Goal: Information Seeking & Learning: Learn about a topic

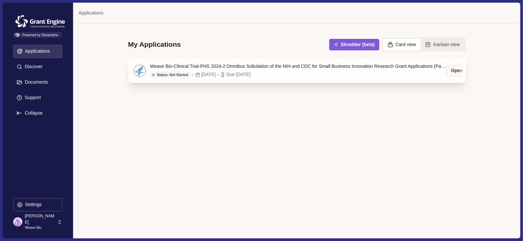
click at [197, 64] on div "Weave Bio-Clinical Trial-PHS 2024-2 Omnibus Solicitation of the NIH and CDC for…" at bounding box center [298, 66] width 297 height 7
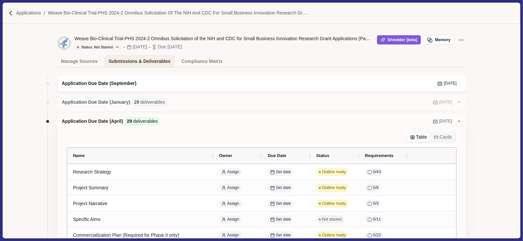
click at [188, 86] on div "Application Due Date (September) [DATE]" at bounding box center [262, 83] width 400 height 7
click at [132, 85] on div "Application Due Date (September) [DATE]" at bounding box center [262, 83] width 400 height 7
click at [314, 105] on div "Application Due Date (January) 29 deliverables [DATE]" at bounding box center [259, 103] width 395 height 8
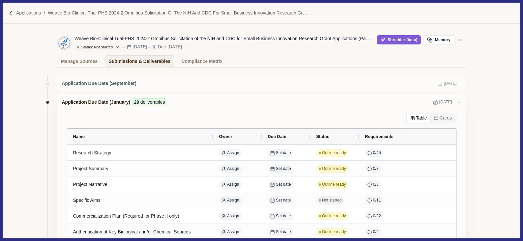
click at [454, 103] on div "Application Due Date (January) 29 deliverables [DATE]" at bounding box center [259, 103] width 395 height 8
click at [457, 101] on icon at bounding box center [459, 102] width 5 height 5
click at [443, 102] on span "[DATE]" at bounding box center [445, 103] width 13 height 6
click at [75, 79] on div "Application Due Date (September) [DATE]" at bounding box center [261, 84] width 409 height 16
click at [45, 104] on div at bounding box center [48, 103] width 6 height 6
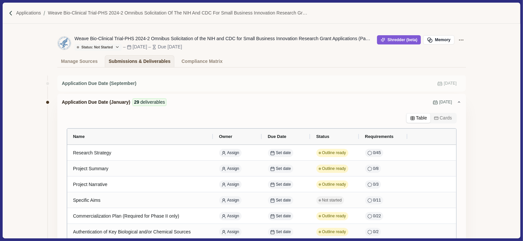
drag, startPoint x: 523, startPoint y: 86, endPoint x: 515, endPoint y: 150, distance: 64.2
click at [518, 163] on div "Applications Weave Bio-Clinical Trial-PHS 2024-2 Omnibus Solicitation of the NI…" at bounding box center [261, 120] width 523 height 241
click at [453, 103] on div "Application Due Date (January) 29 deliverables [DATE]" at bounding box center [259, 103] width 395 height 8
click at [446, 119] on button "Cards" at bounding box center [443, 118] width 25 height 9
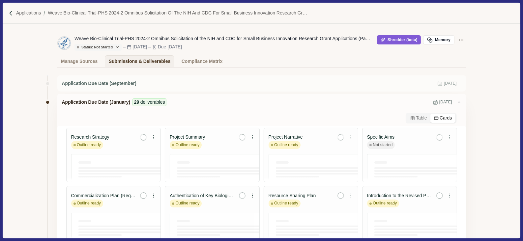
click at [457, 103] on icon at bounding box center [459, 102] width 5 height 5
drag, startPoint x: 523, startPoint y: 58, endPoint x: 523, endPoint y: 100, distance: 42.2
click at [523, 118] on div "Applications Weave Bio-Clinical Trial-PHS 2024-2 Omnibus Solicitation of the NI…" at bounding box center [261, 120] width 523 height 241
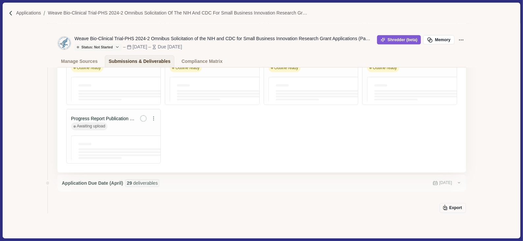
scroll to position [430, 0]
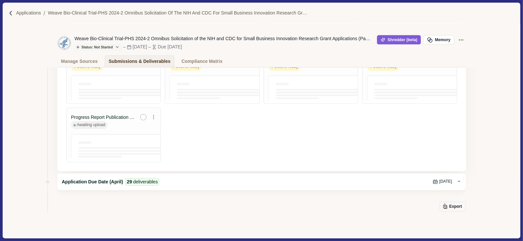
click at [445, 183] on span "[DATE]" at bounding box center [445, 182] width 13 height 6
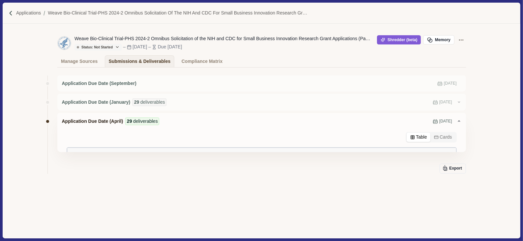
scroll to position [0, 0]
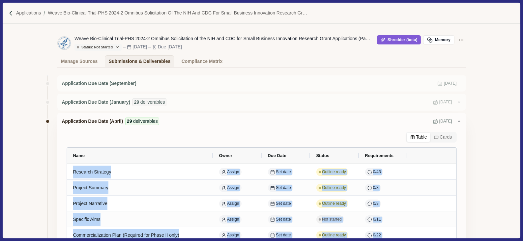
click at [375, 135] on div "Table Cards" at bounding box center [261, 137] width 409 height 11
click at [347, 114] on div "Application Due Date (April) 29 deliverables [DATE]" at bounding box center [261, 121] width 409 height 17
click at [95, 103] on span "Application Due Date (January)" at bounding box center [96, 102] width 69 height 7
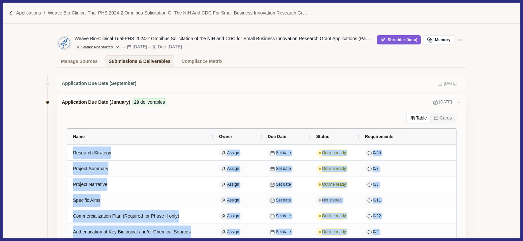
click at [68, 103] on span "Application Due Date (January)" at bounding box center [96, 102] width 69 height 7
click at [45, 101] on div at bounding box center [48, 103] width 6 height 6
click at [75, 90] on div "Application Due Date (September) [DATE]" at bounding box center [261, 84] width 409 height 16
click at [75, 88] on div "Application Due Date (September) [DATE]" at bounding box center [261, 84] width 409 height 16
click at [82, 102] on span "Application Due Date (January)" at bounding box center [96, 102] width 69 height 7
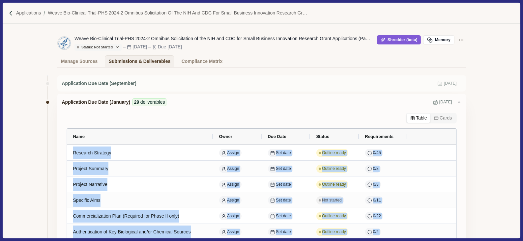
click at [444, 103] on span "[DATE]" at bounding box center [445, 103] width 13 height 6
click at [457, 102] on icon at bounding box center [459, 102] width 5 height 5
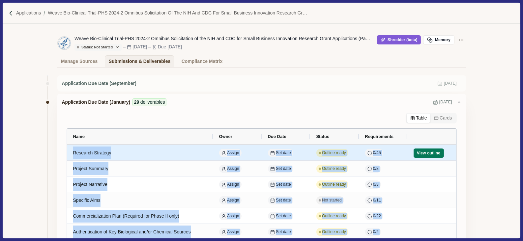
click at [447, 147] on div "View outline" at bounding box center [432, 153] width 37 height 16
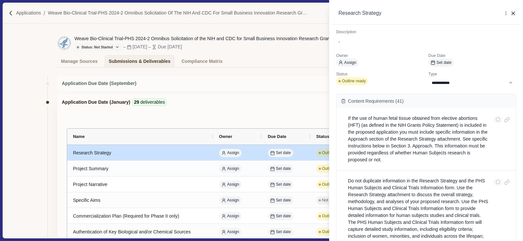
click at [514, 14] on icon "button" at bounding box center [514, 14] width 6 height 6
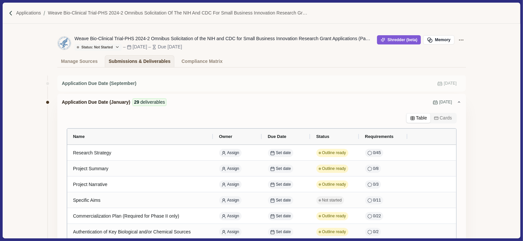
click at [439, 102] on span "[DATE]" at bounding box center [445, 103] width 13 height 6
drag, startPoint x: 523, startPoint y: 69, endPoint x: 523, endPoint y: 151, distance: 82.1
click at [523, 155] on div "Applications Weave Bio-Clinical Trial-PHS 2024-2 Omnibus Solicitation of the NI…" at bounding box center [261, 120] width 523 height 241
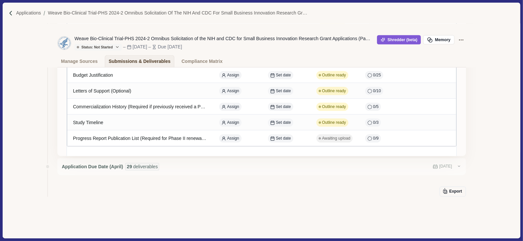
scroll to position [457, 0]
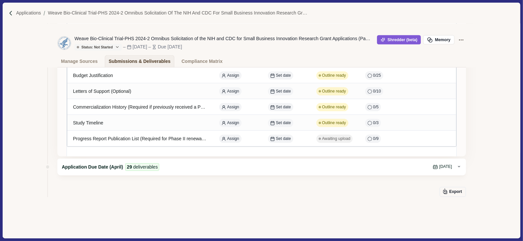
click at [110, 167] on span "Application Due Date (April)" at bounding box center [92, 167] width 61 height 7
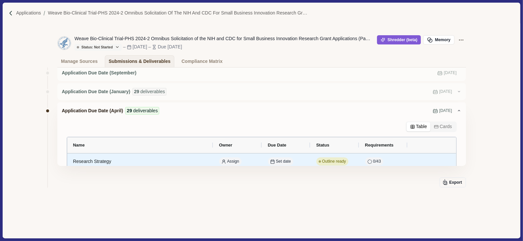
scroll to position [0, 0]
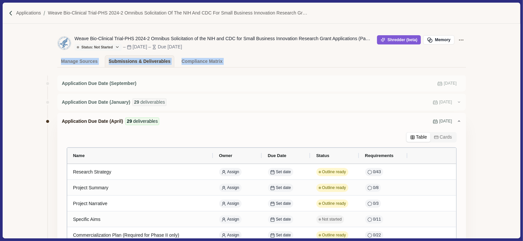
drag, startPoint x: 523, startPoint y: 51, endPoint x: 523, endPoint y: 85, distance: 33.6
click at [523, 85] on div "Applications Weave Bio-Clinical Trial-PHS 2024-2 Omnibus Solicitation of the NI…" at bounding box center [261, 120] width 523 height 241
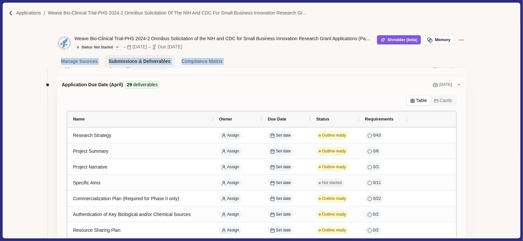
scroll to position [42, 0]
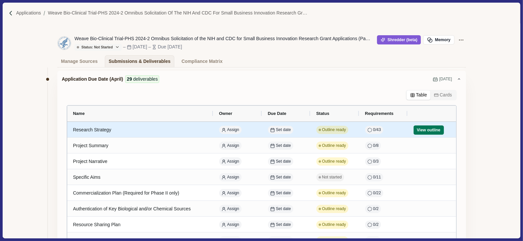
click at [87, 130] on div "Research Strategy" at bounding box center [140, 130] width 134 height 13
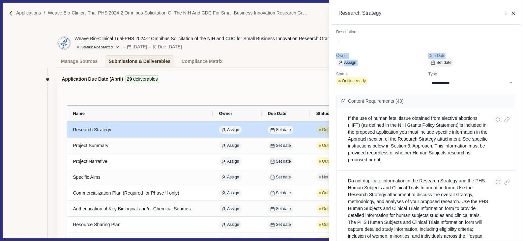
drag, startPoint x: 523, startPoint y: 44, endPoint x: 523, endPoint y: 50, distance: 6.3
click at [523, 50] on div "**********" at bounding box center [426, 120] width 194 height 241
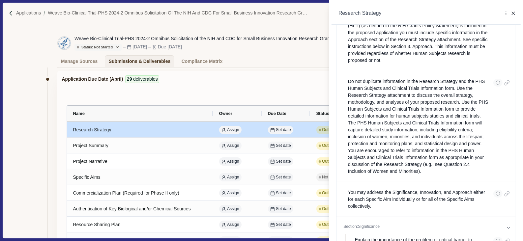
scroll to position [0, 0]
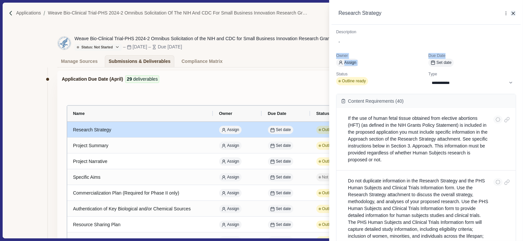
click at [515, 15] on icon "button" at bounding box center [514, 14] width 6 height 6
